Goal: Task Accomplishment & Management: Complete application form

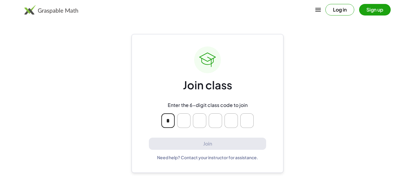
type input "*"
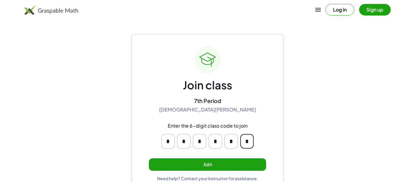
scroll to position [12, 0]
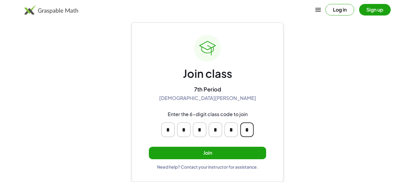
type input "*"
click at [204, 152] on button "Join" at bounding box center [207, 153] width 117 height 12
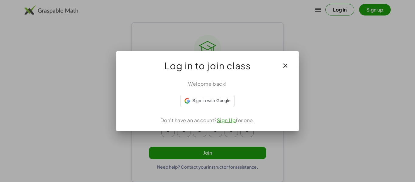
scroll to position [0, 0]
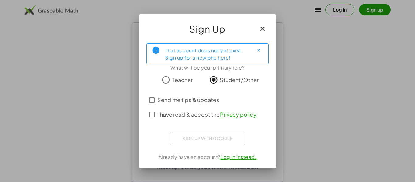
click at [199, 105] on label "Send me tips & updates" at bounding box center [189, 100] width 62 height 15
click at [186, 117] on span "I have read & accept the Privacy policy ." at bounding box center [208, 114] width 100 height 8
